Goal: Information Seeking & Learning: Learn about a topic

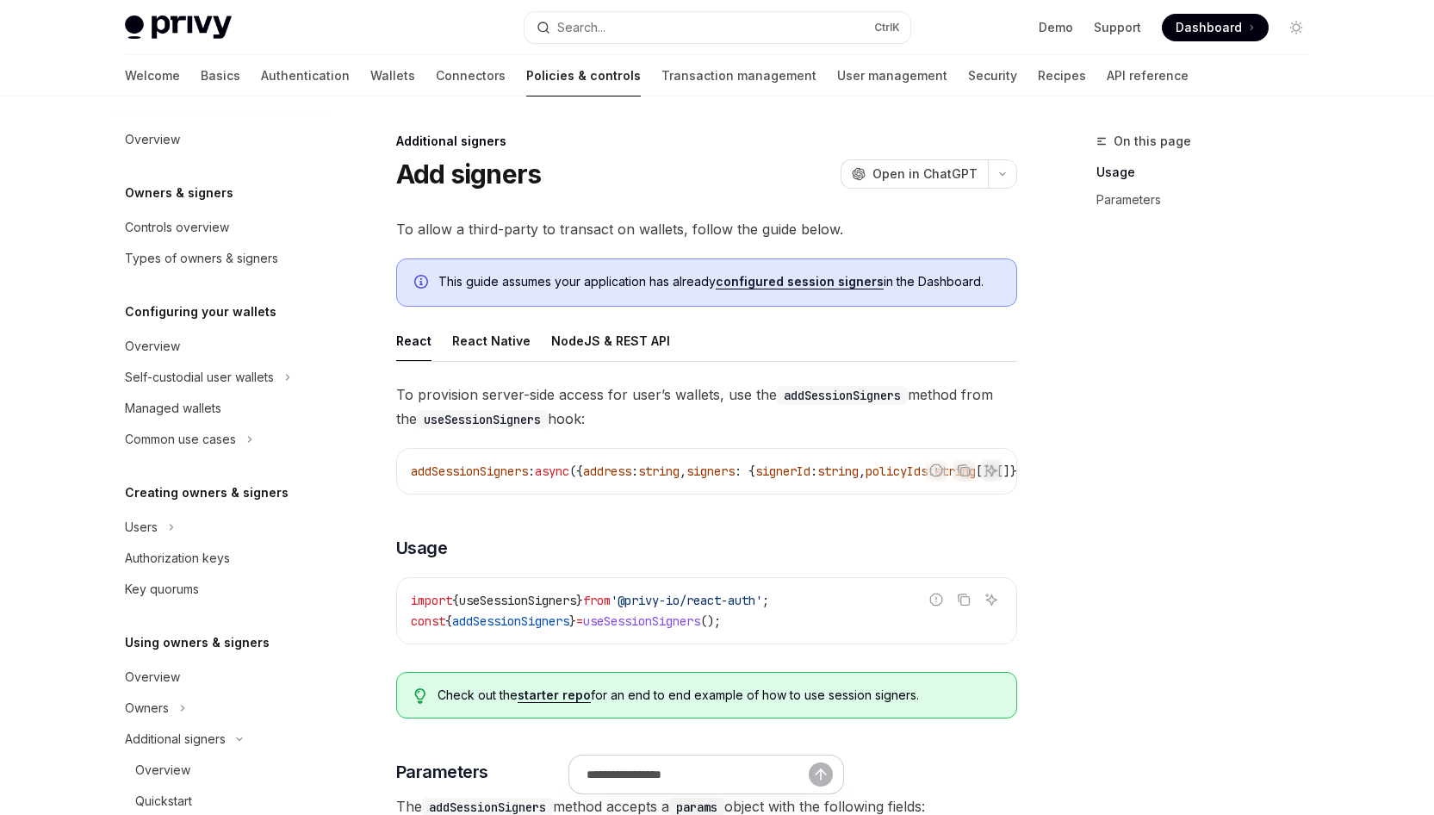
scroll to position [408, 0]
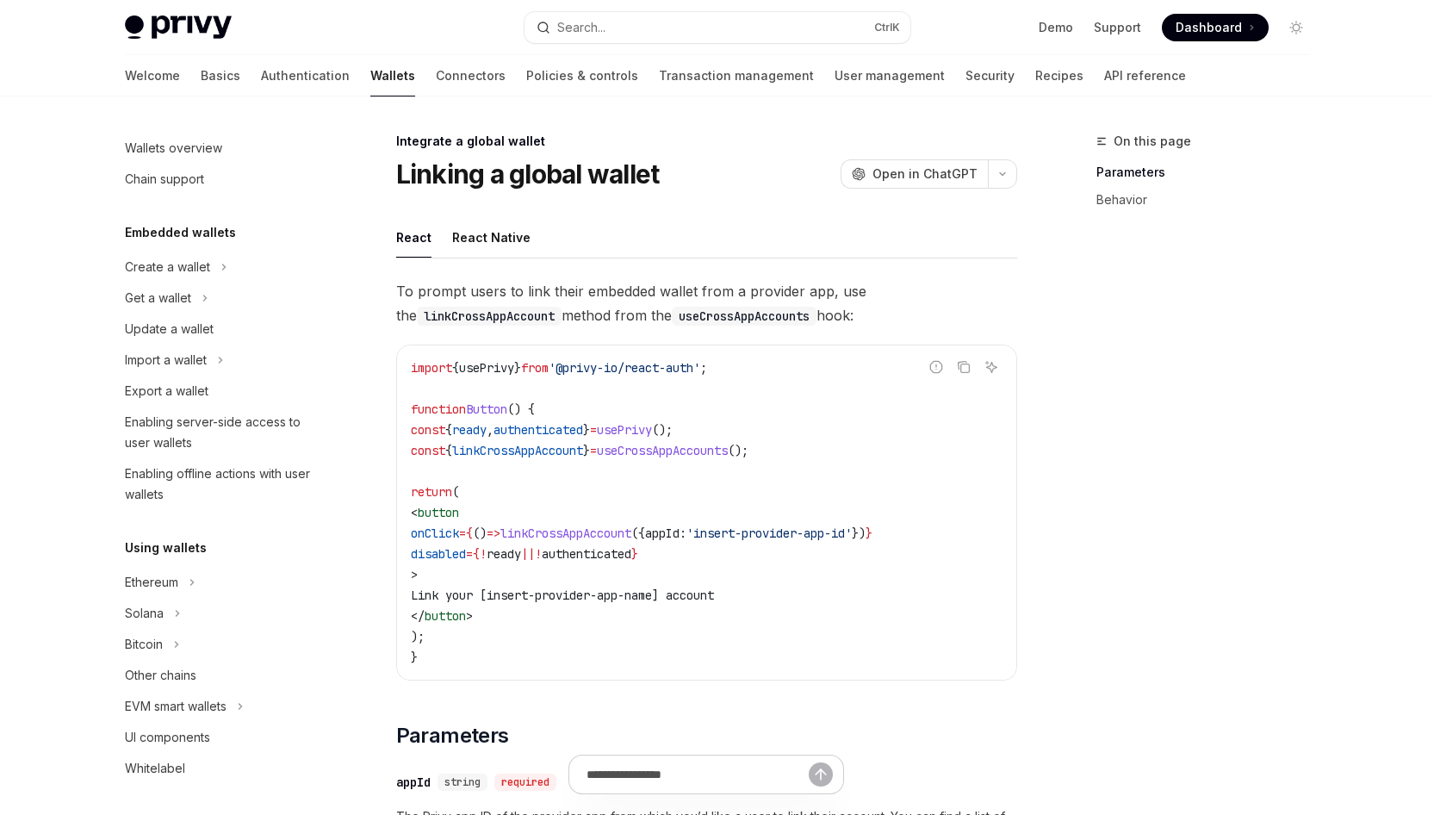
scroll to position [882, 0]
